Goal: Transaction & Acquisition: Purchase product/service

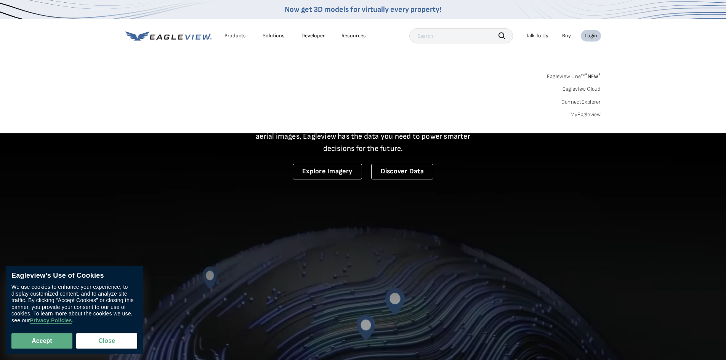
click at [587, 114] on link "MyEagleview" at bounding box center [585, 114] width 30 height 7
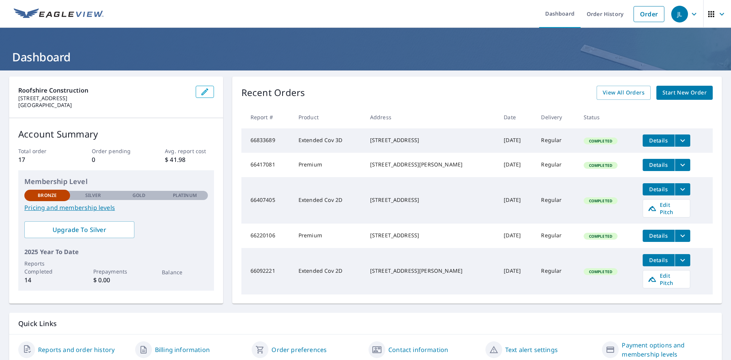
click at [679, 95] on span "Start New Order" at bounding box center [685, 93] width 44 height 10
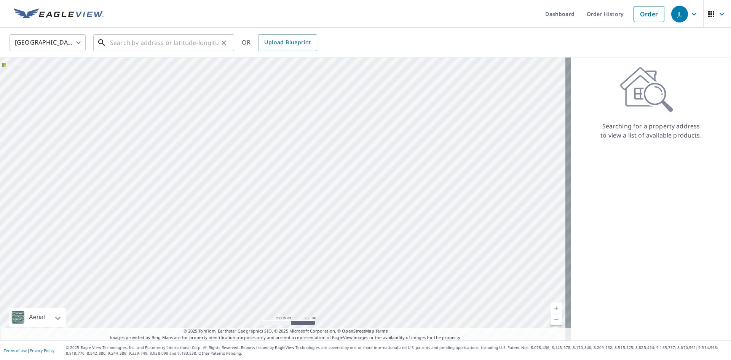
click at [214, 50] on input "text" at bounding box center [164, 42] width 109 height 21
paste input "113 Meadow Ln"
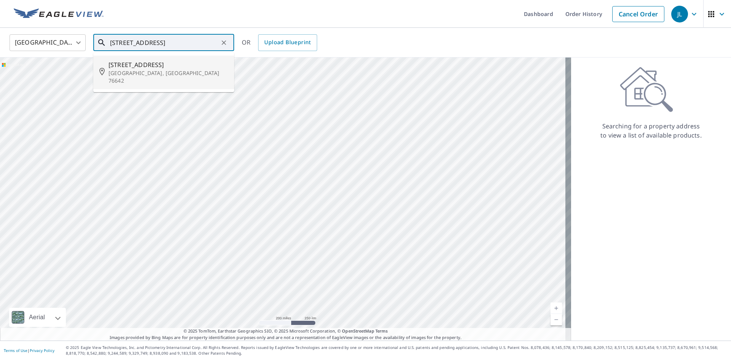
click at [140, 71] on p "Groesbeck, TX 76642" at bounding box center [169, 76] width 120 height 15
type input "113 Meadow Ln Groesbeck, TX 76642"
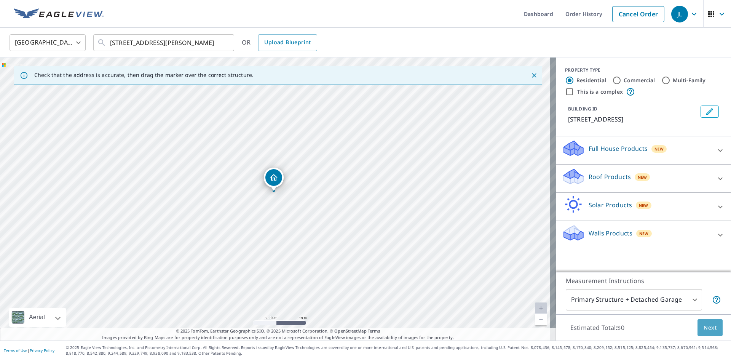
click at [704, 326] on span "Next" at bounding box center [710, 328] width 13 height 10
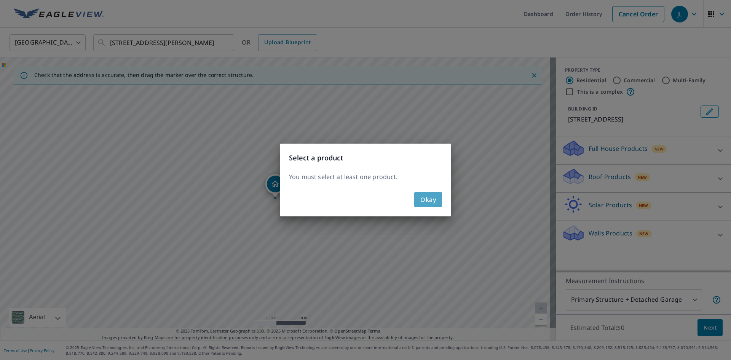
click at [432, 204] on span "Okay" at bounding box center [429, 199] width 16 height 11
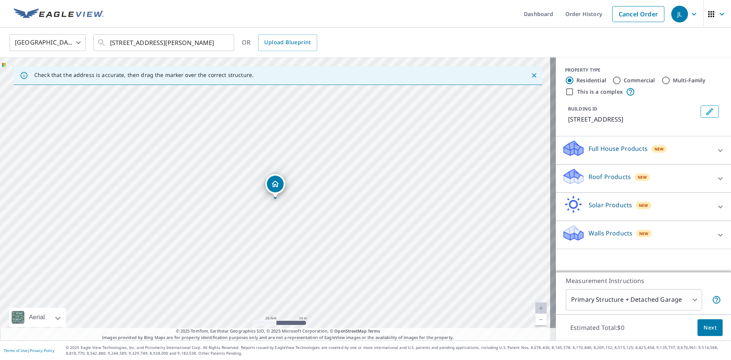
click at [613, 175] on p "Roof Products" at bounding box center [610, 176] width 42 height 9
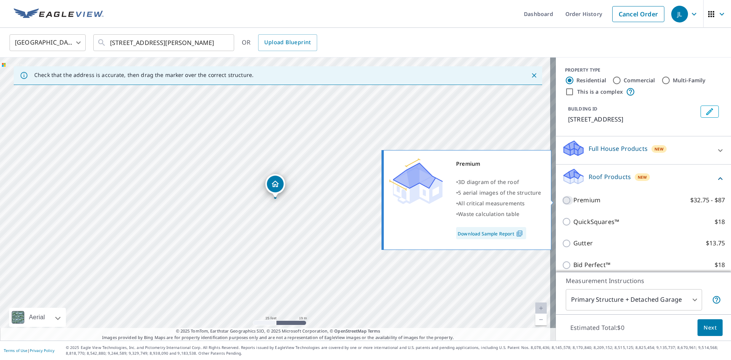
click at [562, 199] on input "Premium $32.75 - $87" at bounding box center [567, 200] width 11 height 9
checkbox input "true"
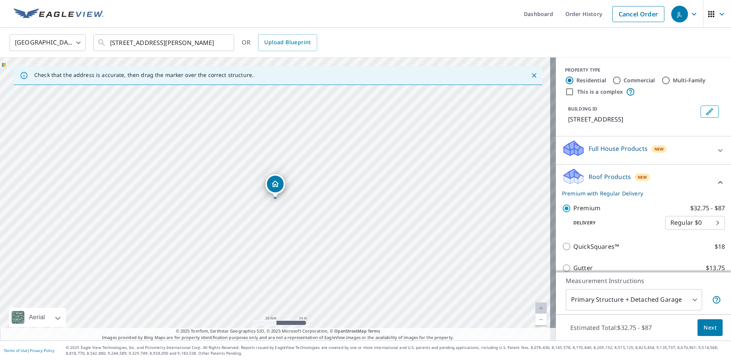
click at [697, 225] on body "JL JL Dashboard Order History Cancel Order JL United States US ​ 113 Meadow Ln …" at bounding box center [365, 180] width 731 height 360
click at [697, 225] on li "Regular $0" at bounding box center [684, 223] width 60 height 14
click at [712, 327] on button "Next" at bounding box center [710, 327] width 25 height 17
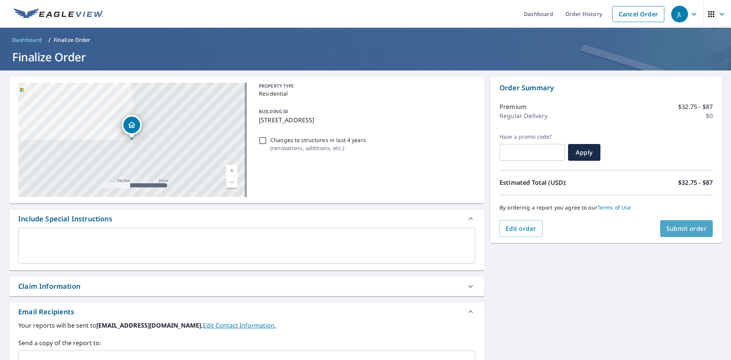
click at [678, 230] on span "Submit order" at bounding box center [687, 228] width 41 height 8
checkbox input "true"
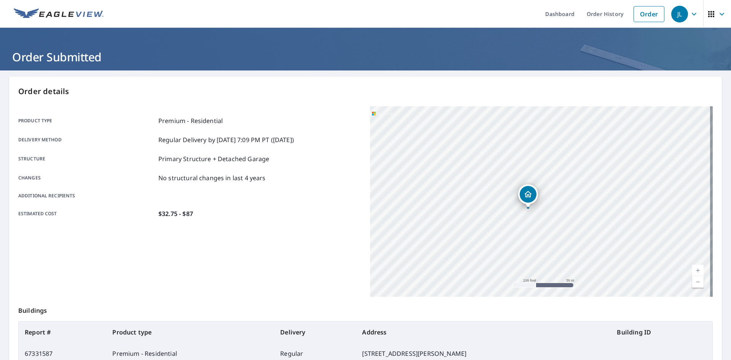
drag, startPoint x: 539, startPoint y: 167, endPoint x: 535, endPoint y: 251, distance: 83.9
click at [535, 251] on div "113 Meadow Ln Groesbeck, TX 76642" at bounding box center [541, 201] width 343 height 190
drag, startPoint x: 528, startPoint y: 170, endPoint x: 540, endPoint y: 259, distance: 90.8
click at [540, 259] on div "113 Meadow Ln Groesbeck, TX 76642" at bounding box center [541, 201] width 343 height 190
click at [275, 270] on div "Product type Premium - Residential Delivery method Regular Delivery by 9/8/2025…" at bounding box center [189, 201] width 343 height 190
